Goal: Obtain resource: Download file/media

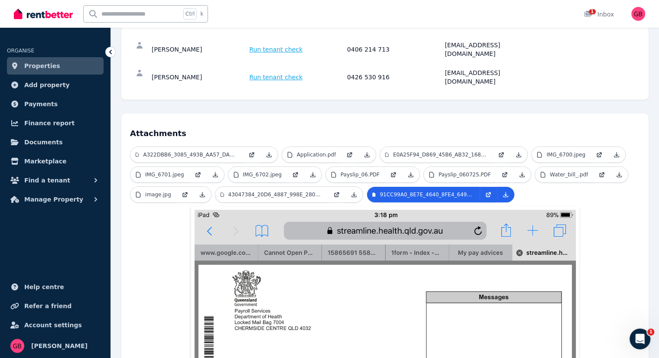
scroll to position [122, 0]
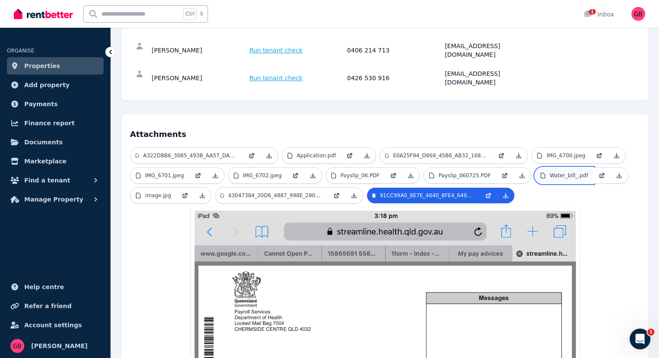
click at [554, 172] on p "Water_bill_.pdf" at bounding box center [569, 175] width 38 height 7
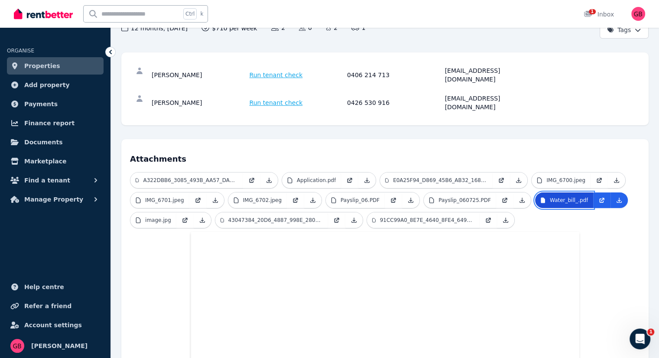
scroll to position [97, 0]
click at [358, 197] on p "Payslip_06.PDF" at bounding box center [360, 200] width 39 height 7
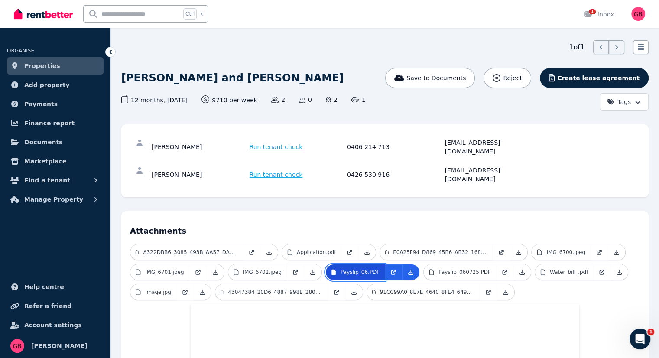
scroll to position [0, 0]
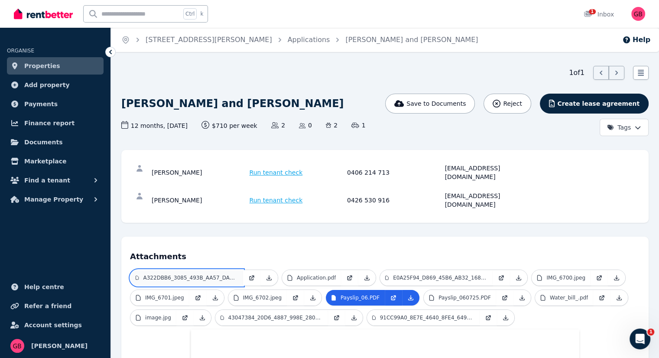
click at [208, 274] on p "A322DBB6_3085_493B_AA57_DA39987D4A09.png" at bounding box center [190, 277] width 95 height 7
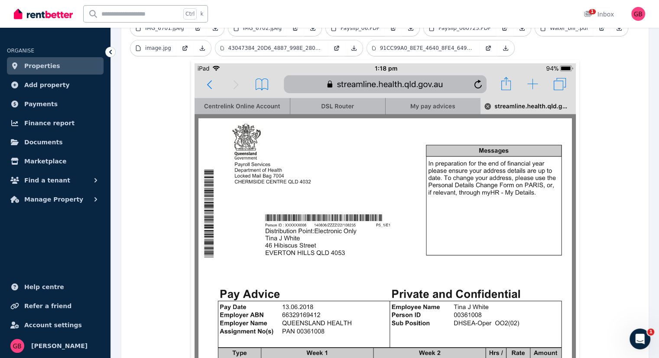
scroll to position [271, 0]
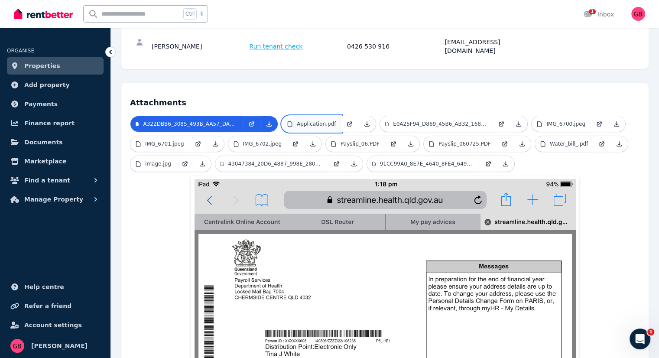
click at [320, 116] on link "Application.pdf" at bounding box center [311, 124] width 59 height 16
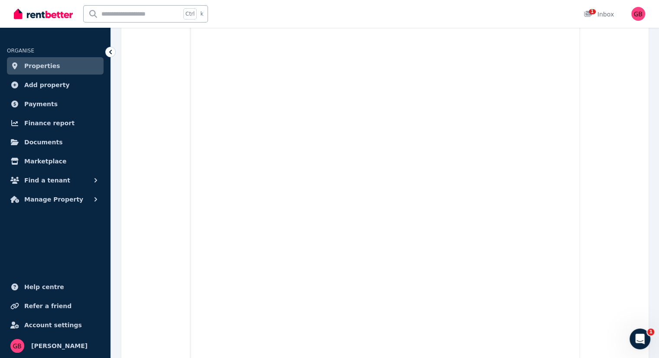
scroll to position [733, 0]
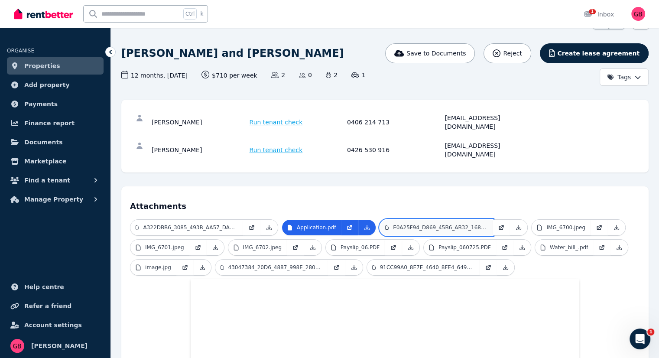
click at [427, 220] on link "E0A25F94_D869_45B6_AB32_1687734E486B.png" at bounding box center [436, 228] width 113 height 16
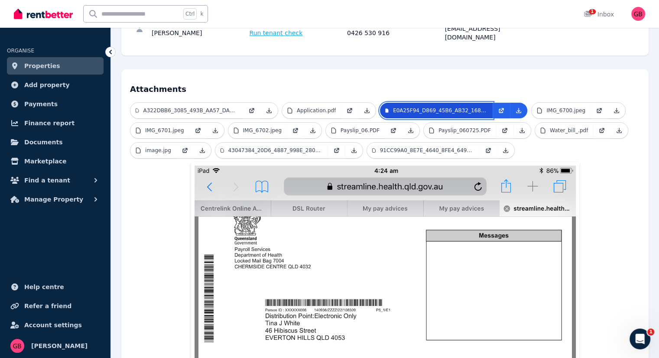
scroll to position [163, 0]
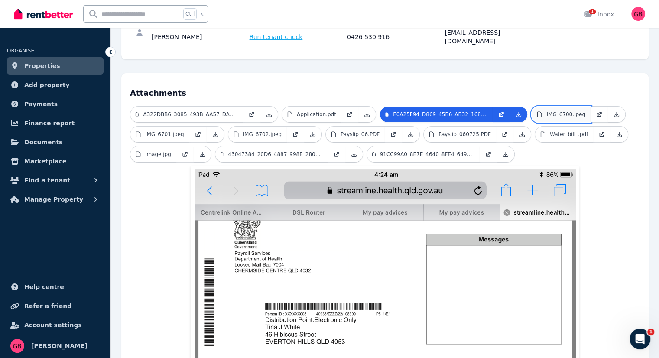
click at [565, 111] on p "IMG_6700.jpeg" at bounding box center [565, 114] width 39 height 7
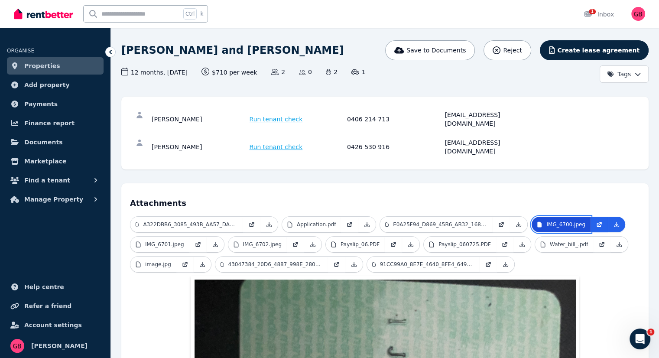
scroll to position [53, 0]
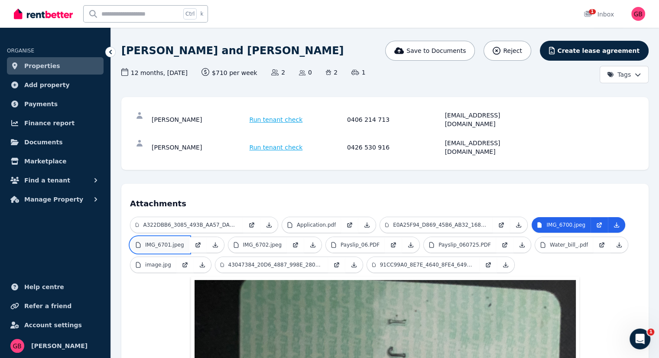
click at [177, 237] on link "IMG_6701.jpeg" at bounding box center [159, 245] width 59 height 16
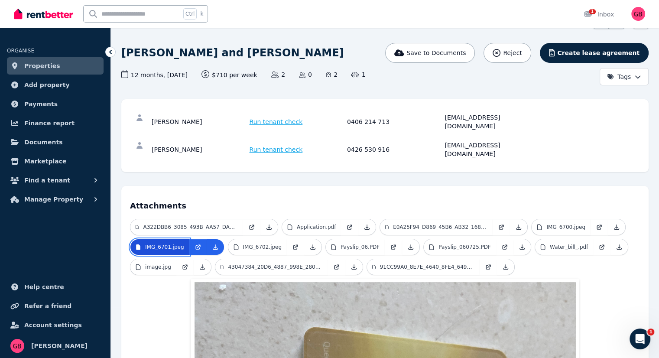
scroll to position [50, 0]
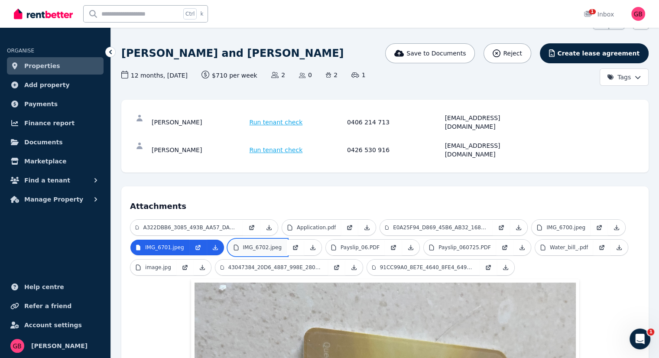
click at [262, 244] on p "IMG_6702.jpeg" at bounding box center [262, 247] width 39 height 7
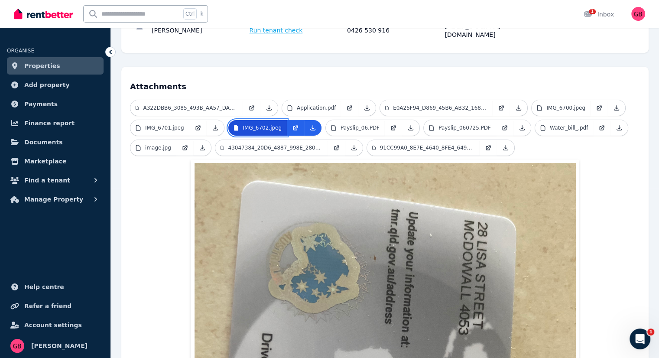
scroll to position [154, 0]
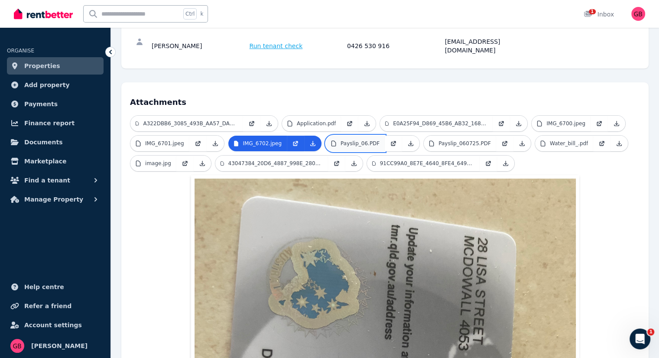
click at [367, 140] on p "Payslip_06.PDF" at bounding box center [360, 143] width 39 height 7
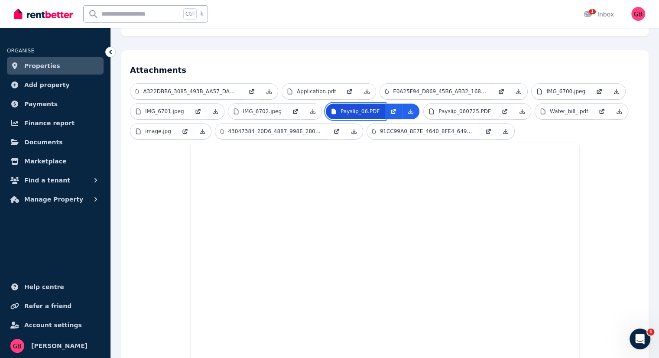
scroll to position [0, 0]
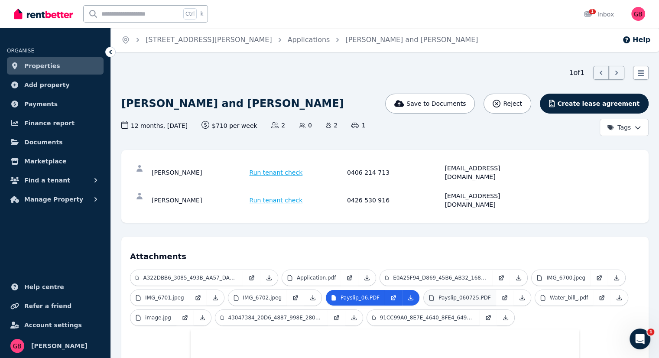
click at [454, 294] on p "Payslip_060725.PDF" at bounding box center [464, 297] width 52 height 7
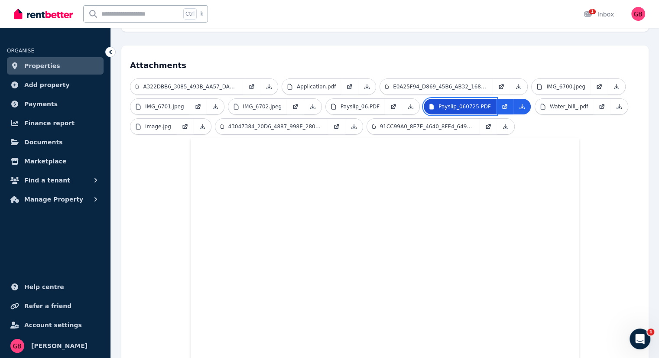
scroll to position [115, 0]
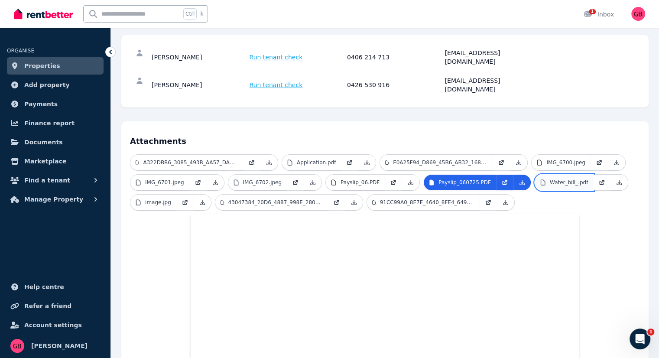
click at [554, 179] on p "Water_bill_.pdf" at bounding box center [569, 182] width 38 height 7
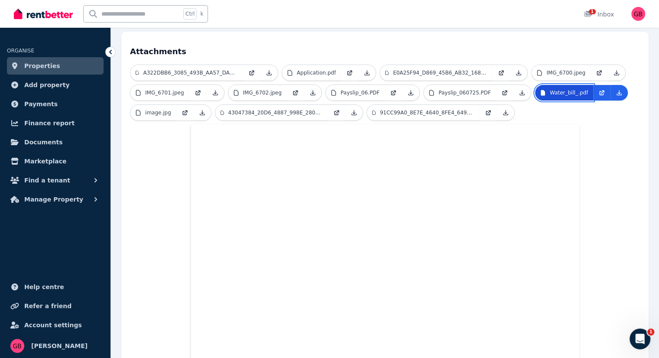
scroll to position [201, 0]
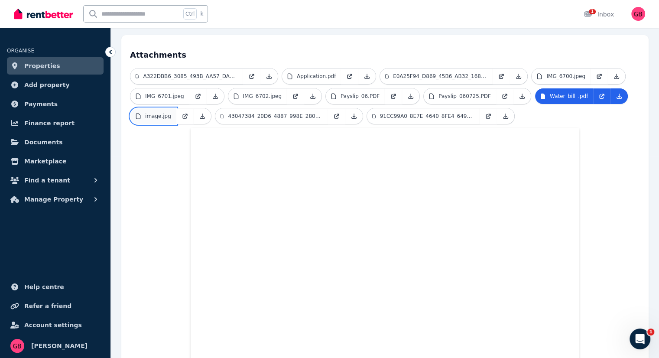
click at [163, 113] on p "image.jpg" at bounding box center [158, 116] width 26 height 7
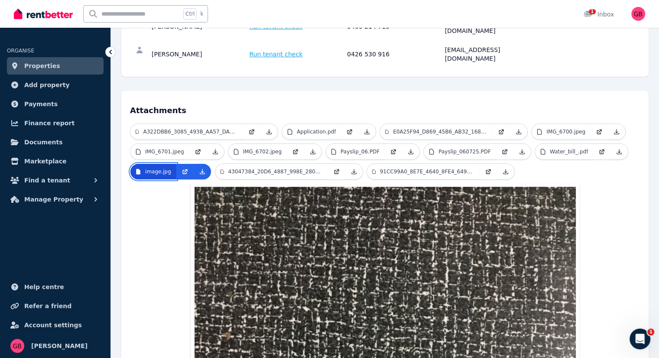
scroll to position [135, 0]
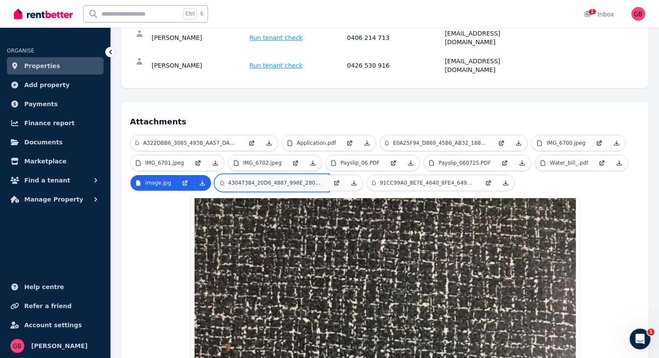
click at [251, 179] on p "43047384_20D6_4887_998E_280B481626B9.png" at bounding box center [275, 182] width 94 height 7
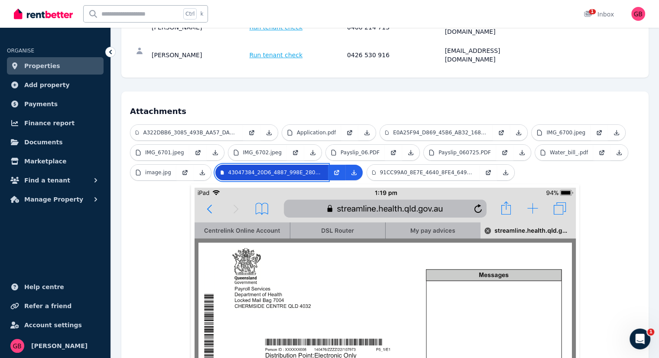
scroll to position [143, 0]
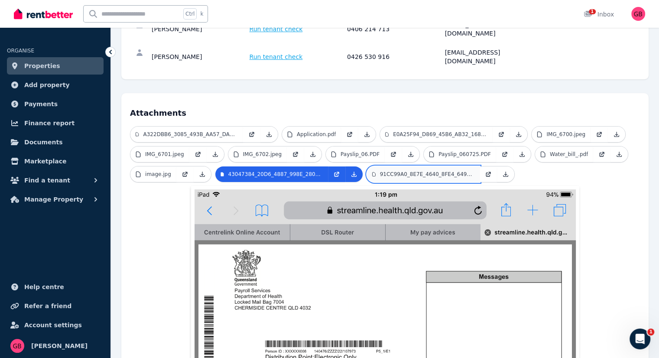
click at [416, 171] on p "91CC99A0_8E7E_4640_8FE4_649BFE28FC44.png" at bounding box center [427, 174] width 94 height 7
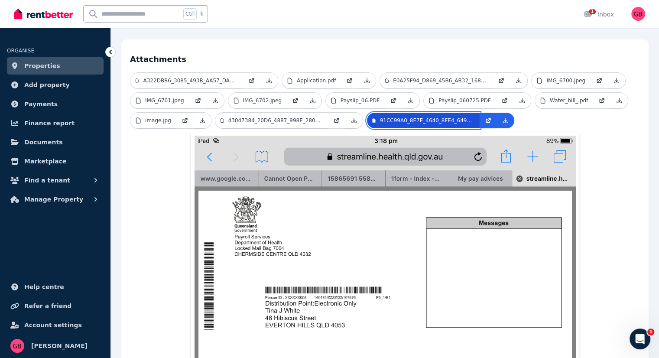
scroll to position [154, 0]
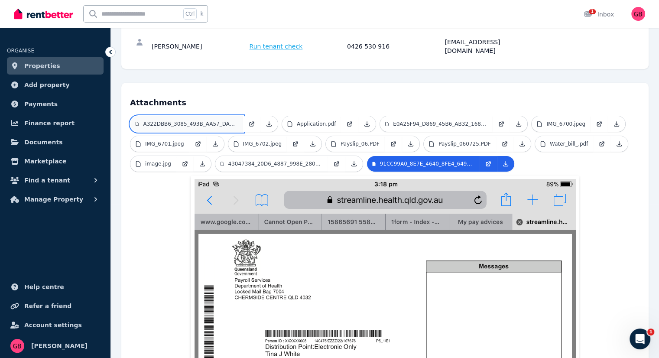
click at [198, 120] on p "A322DBB6_3085_493B_AA57_DA39987D4A09.png" at bounding box center [190, 123] width 95 height 7
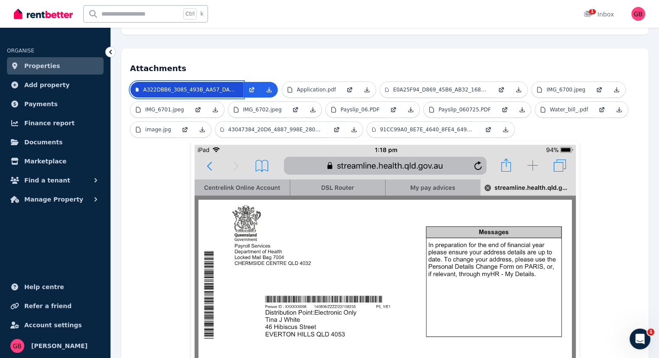
scroll to position [174, 0]
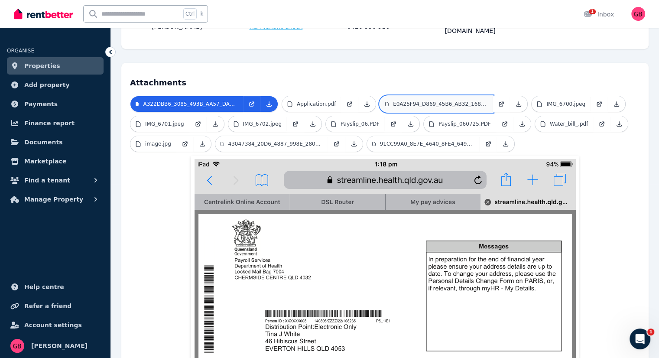
click at [421, 101] on p "E0A25F94_D869_45B6_AB32_1687734E486B.png" at bounding box center [440, 104] width 94 height 7
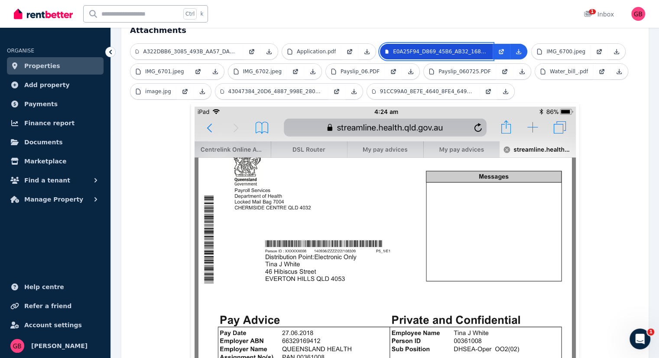
scroll to position [185, 0]
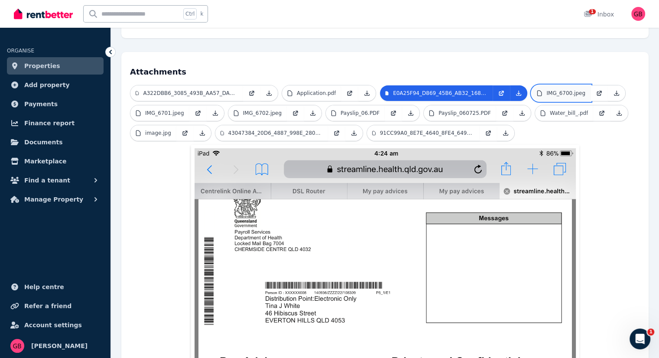
click at [559, 90] on p "IMG_6700.jpeg" at bounding box center [565, 93] width 39 height 7
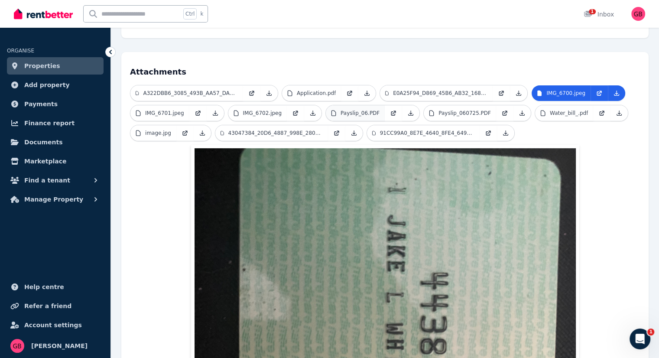
click at [356, 110] on p "Payslip_06.PDF" at bounding box center [360, 113] width 39 height 7
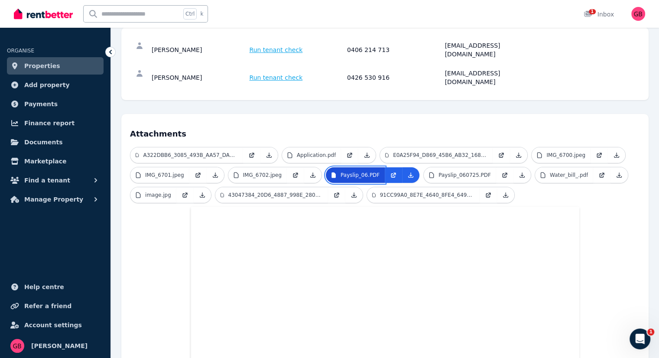
scroll to position [120, 0]
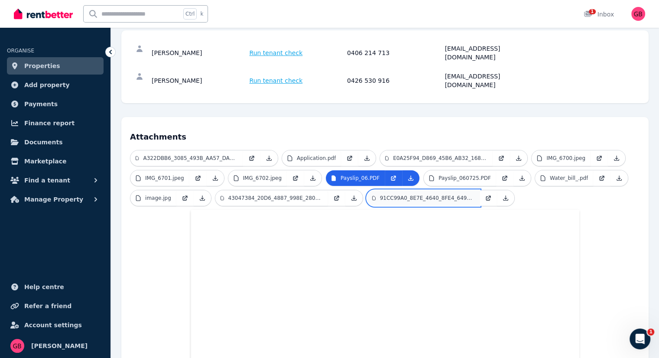
click at [442, 190] on link "91CC99A0_8E7E_4640_8FE4_649BFE28FC44.png" at bounding box center [423, 198] width 113 height 16
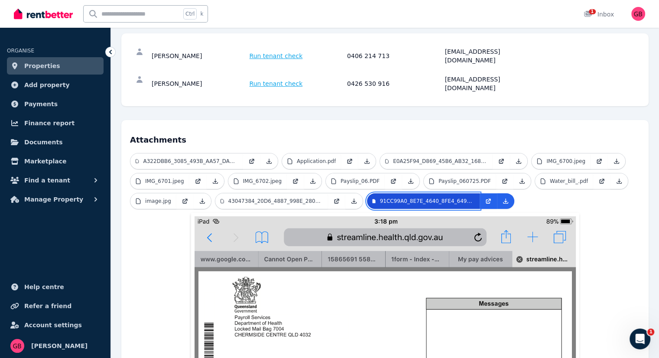
scroll to position [113, 0]
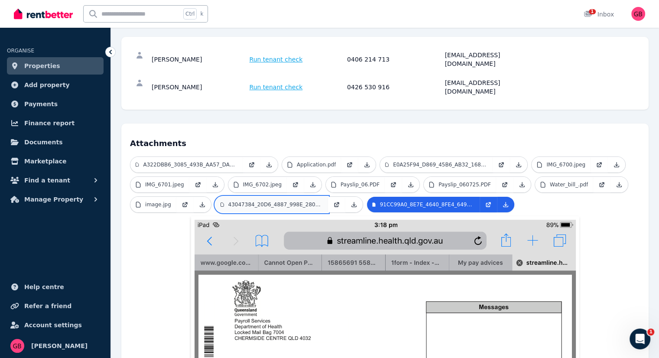
click at [253, 201] on p "43047384_20D6_4887_998E_280B481626B9.png" at bounding box center [275, 204] width 94 height 7
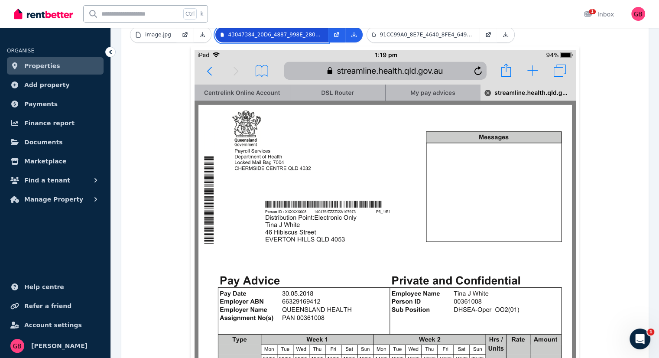
scroll to position [295, 0]
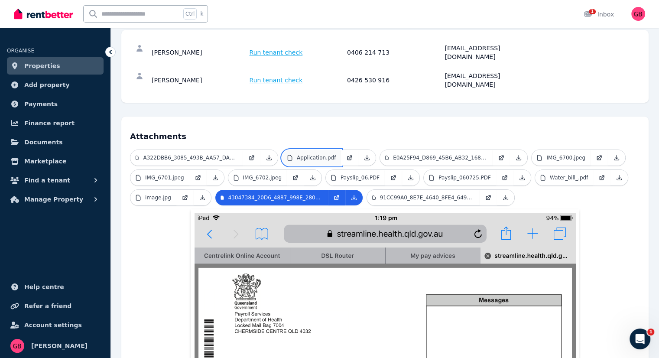
click at [321, 154] on p "Application.pdf" at bounding box center [316, 157] width 39 height 7
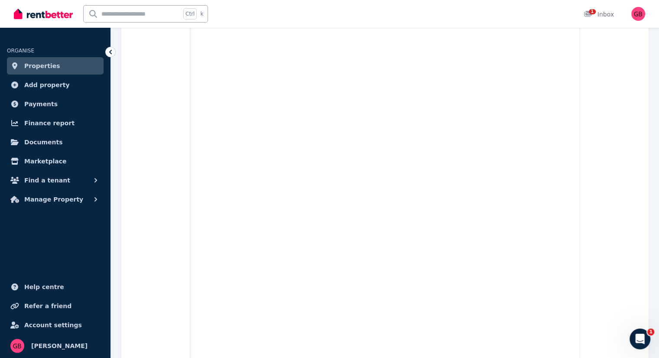
scroll to position [9210, 0]
